Goal: Task Accomplishment & Management: Manage account settings

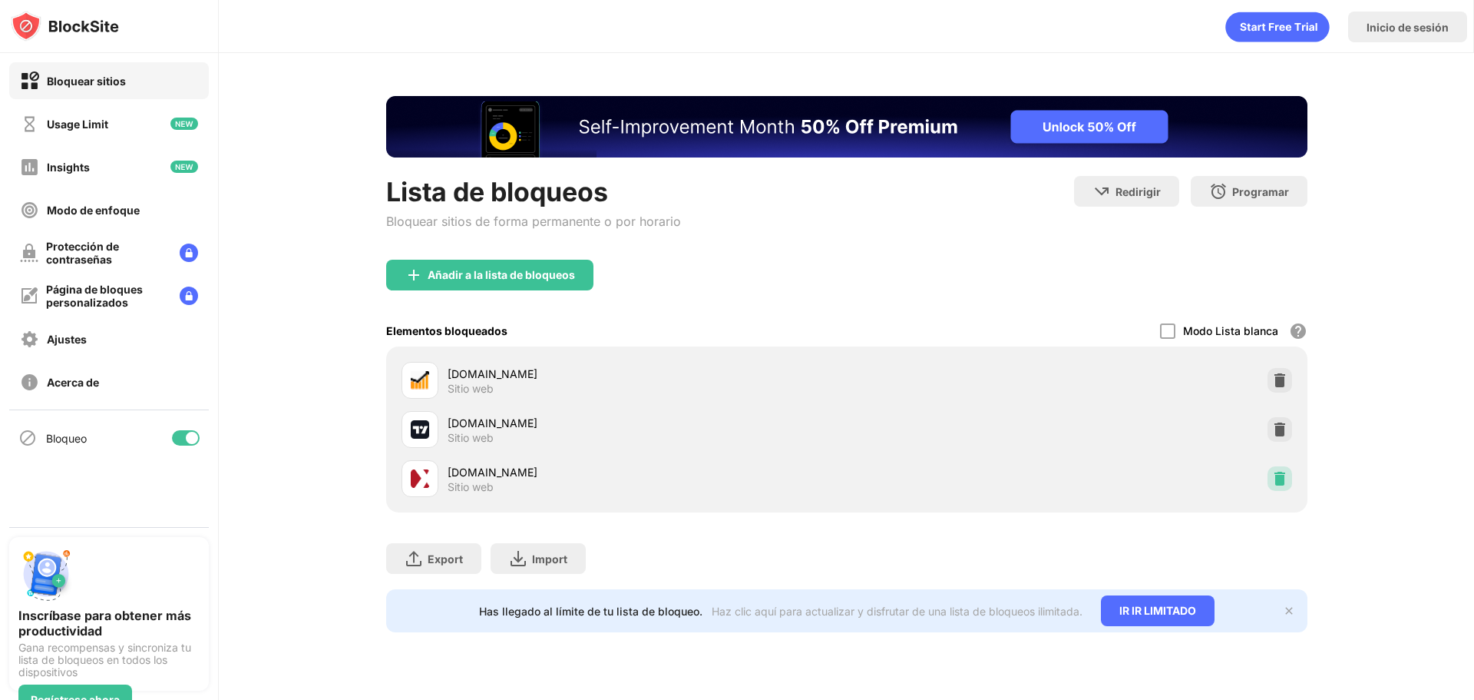
drag, startPoint x: 1271, startPoint y: 472, endPoint x: 1263, endPoint y: 467, distance: 9.0
click at [1272, 472] on img at bounding box center [1279, 478] width 15 height 15
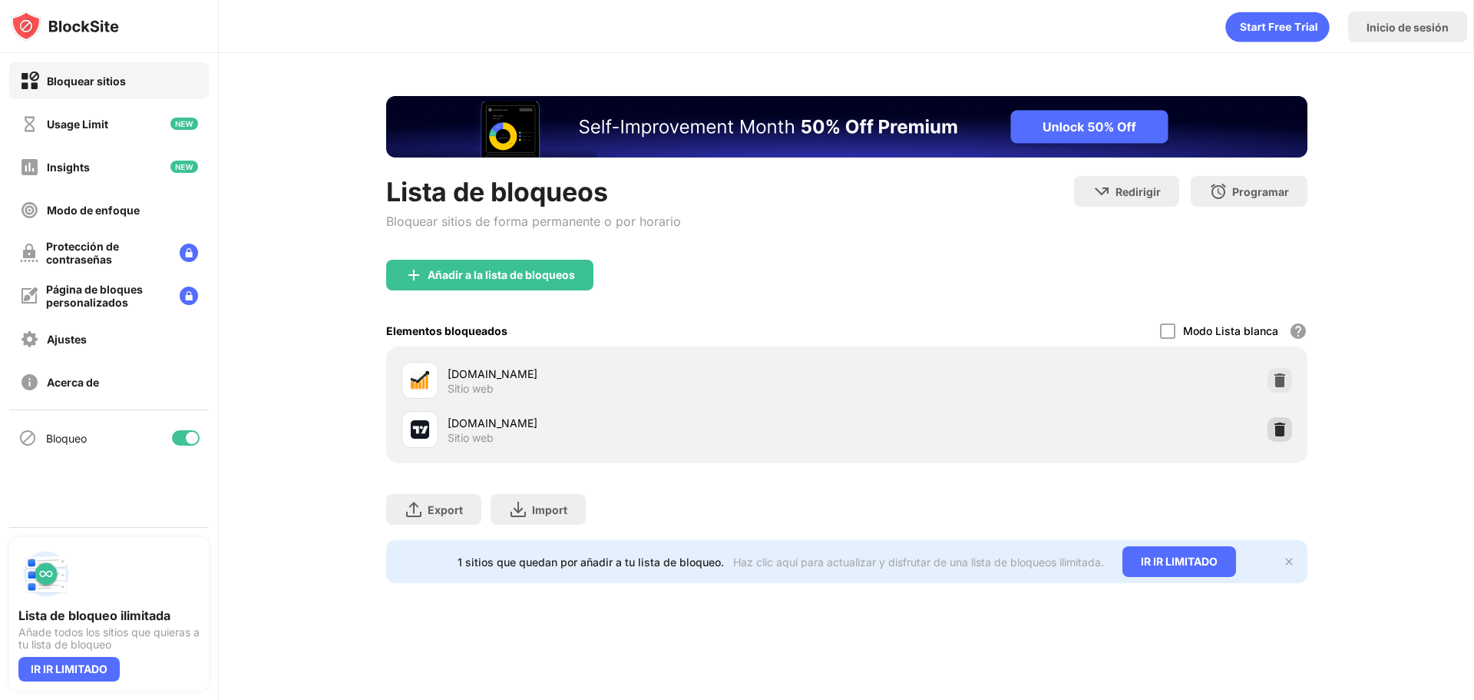
click at [1276, 440] on div at bounding box center [1280, 429] width 25 height 25
